Goal: Find specific page/section

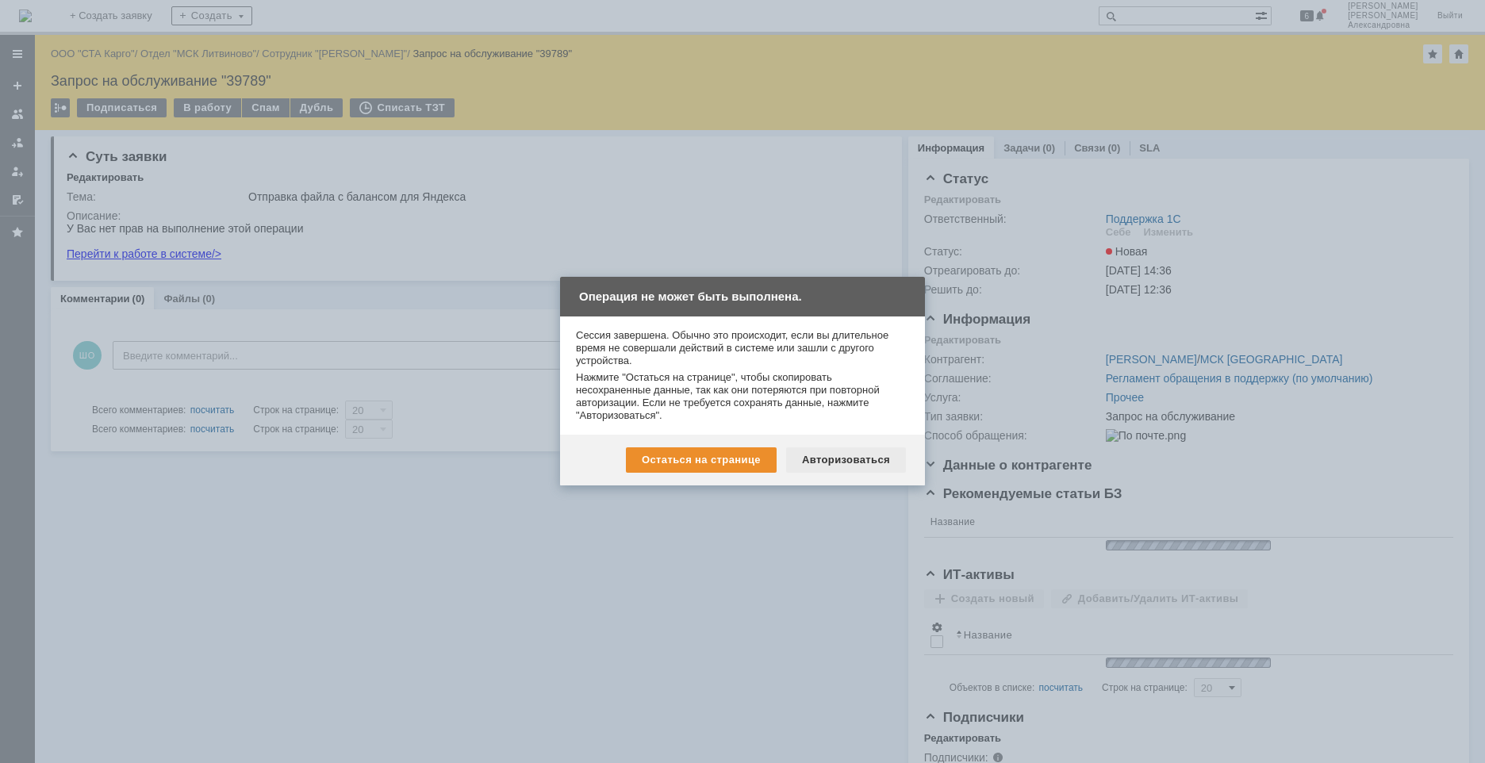
click at [838, 458] on div "Авторизоваться" at bounding box center [846, 459] width 120 height 25
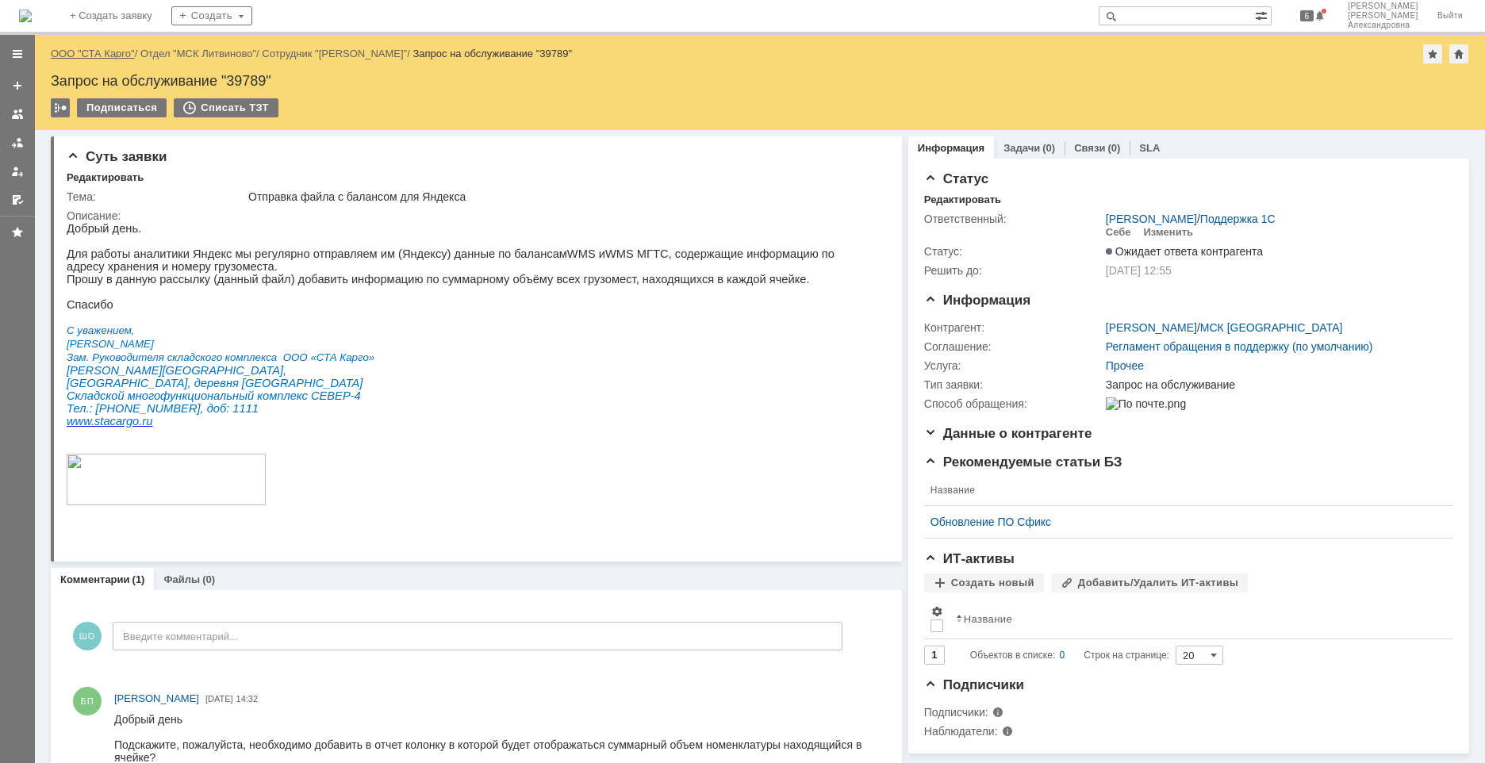
click at [95, 54] on link "ООО "СТА Карго"" at bounding box center [93, 54] width 84 height 12
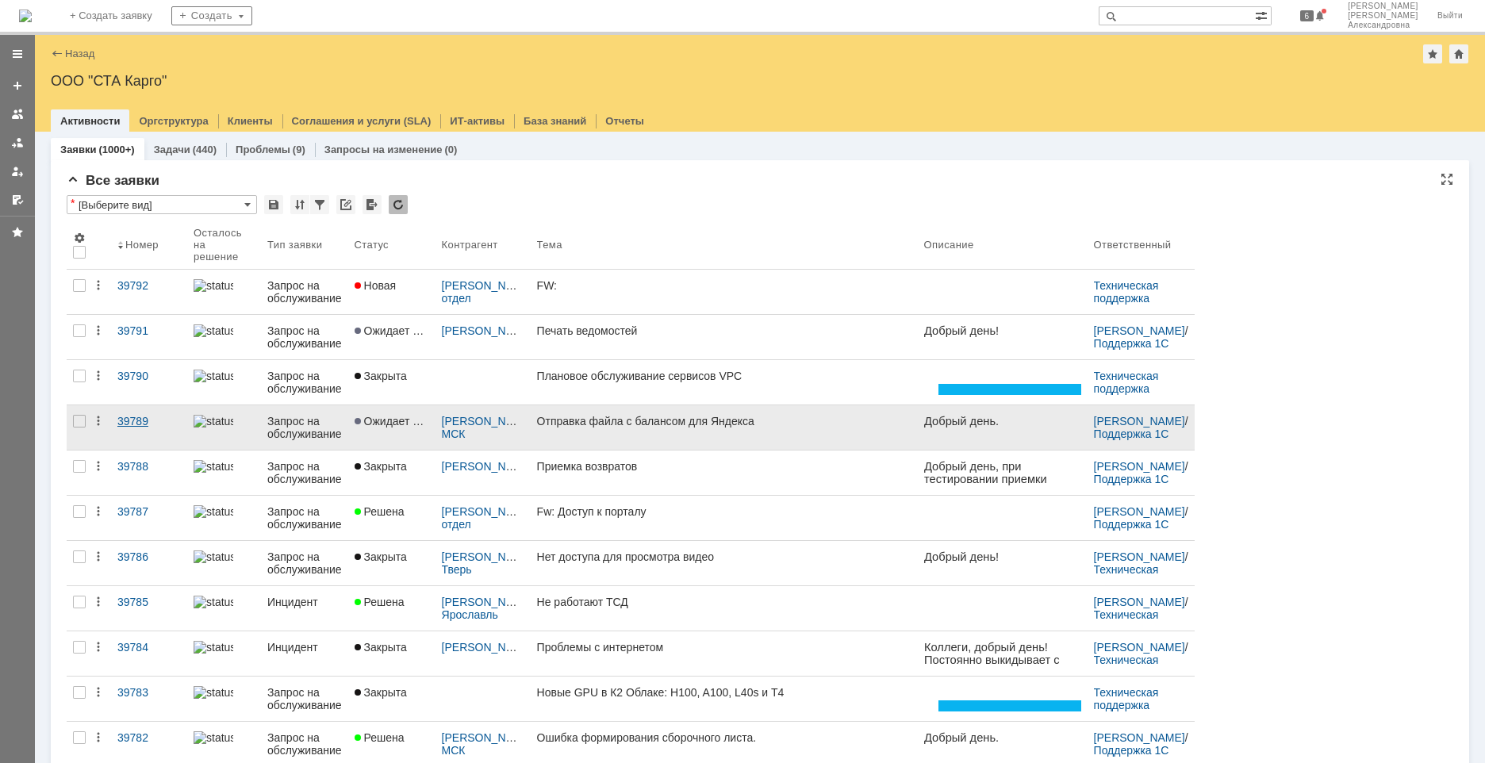
click at [137, 437] on link "39789" at bounding box center [149, 427] width 76 height 44
